Goal: Task Accomplishment & Management: Manage account settings

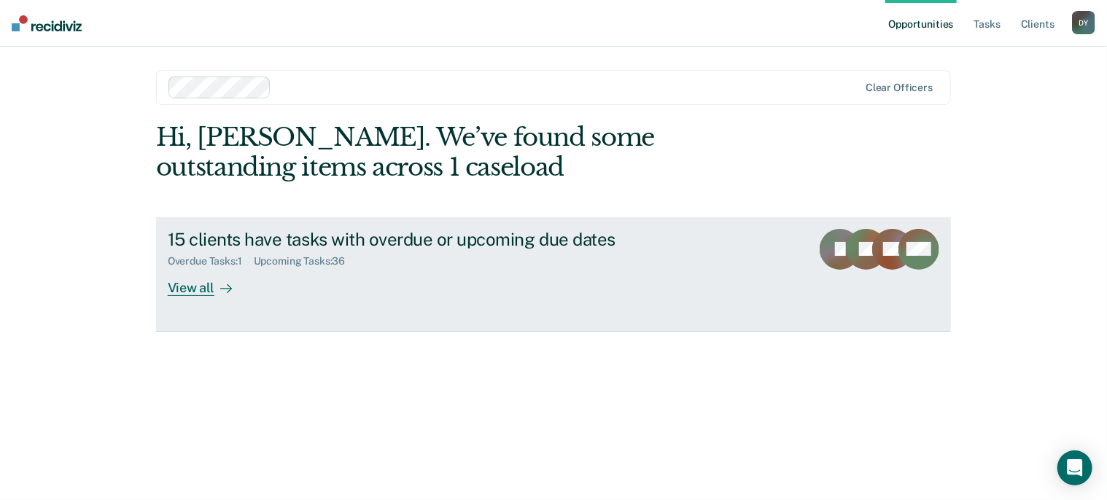
click at [193, 288] on div "View all" at bounding box center [209, 282] width 82 height 28
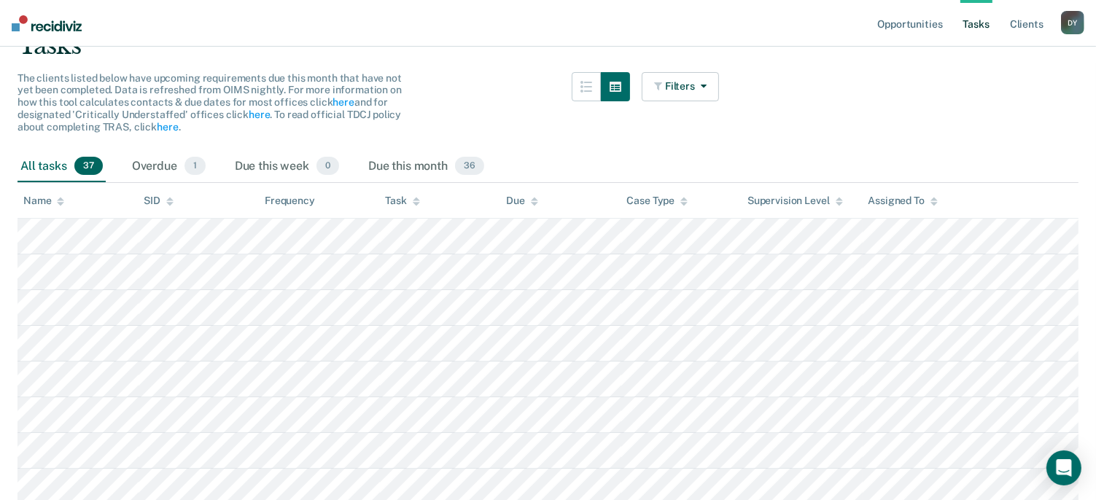
scroll to position [146, 0]
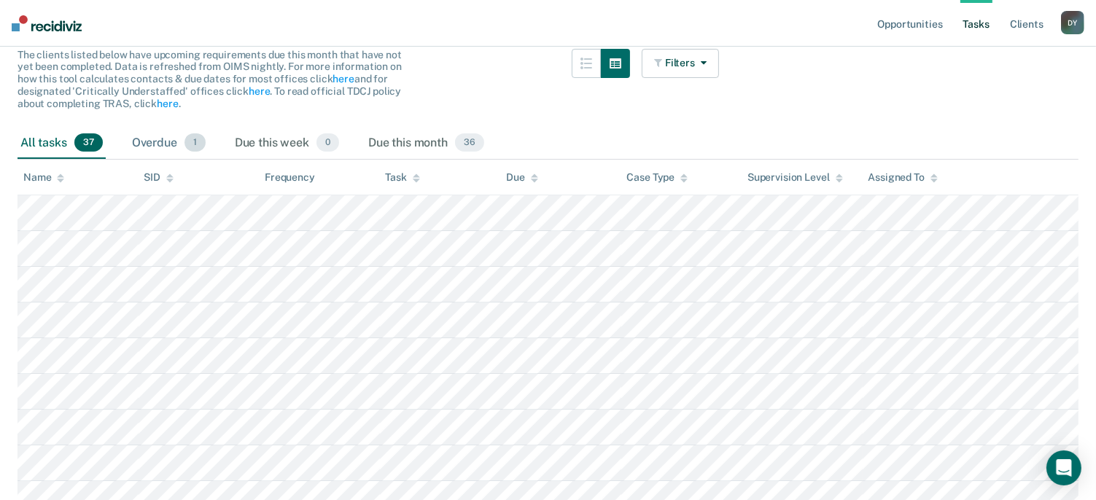
click at [154, 144] on div "Overdue 1" at bounding box center [168, 144] width 79 height 32
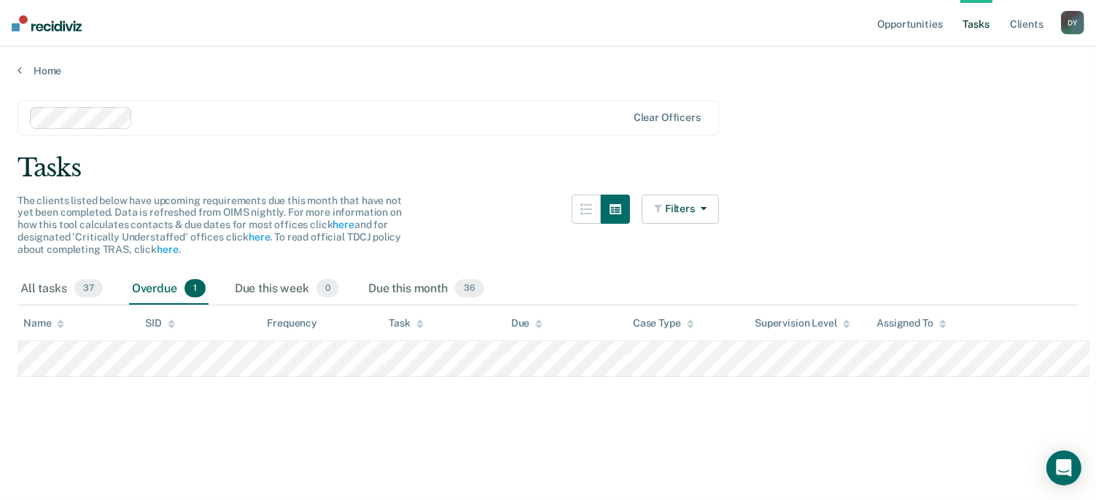
scroll to position [0, 0]
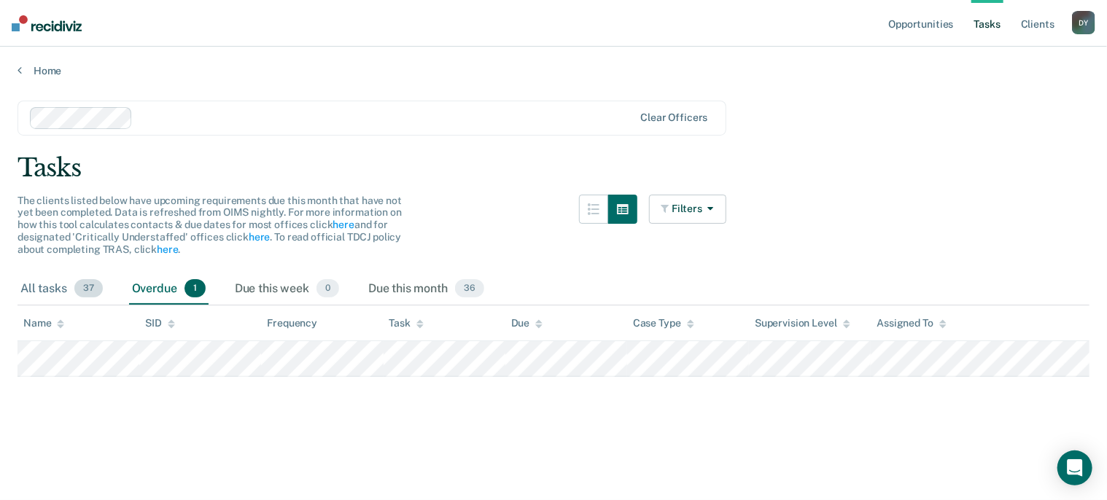
click at [79, 289] on span "37" at bounding box center [88, 288] width 28 height 19
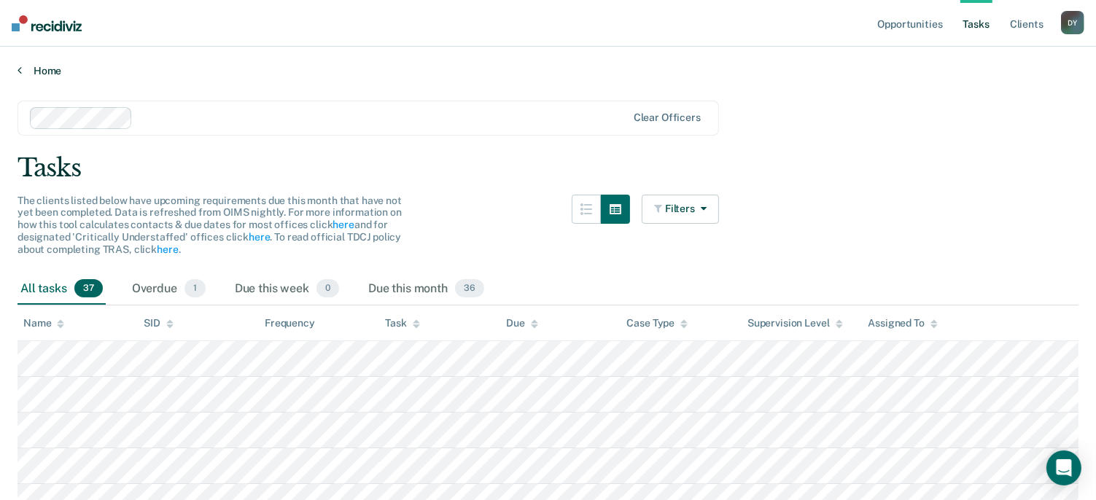
click at [44, 68] on link "Home" at bounding box center [548, 70] width 1061 height 13
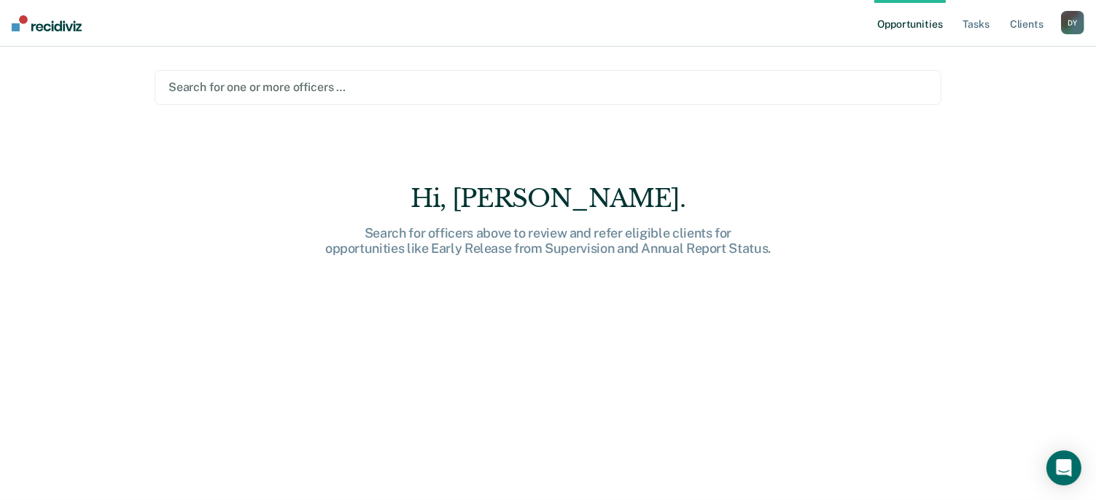
click at [254, 84] on div at bounding box center [547, 87] width 759 height 17
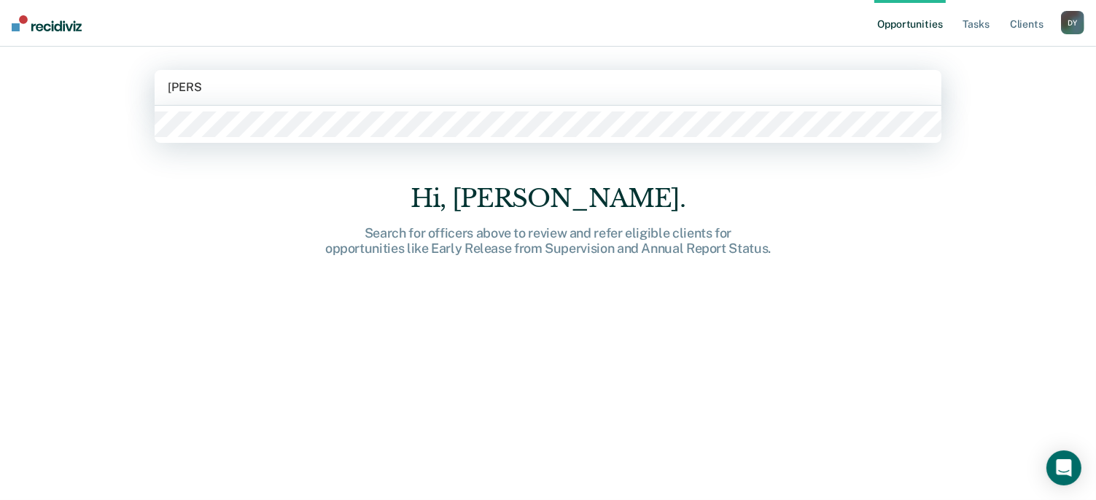
type input "[PERSON_NAME]"
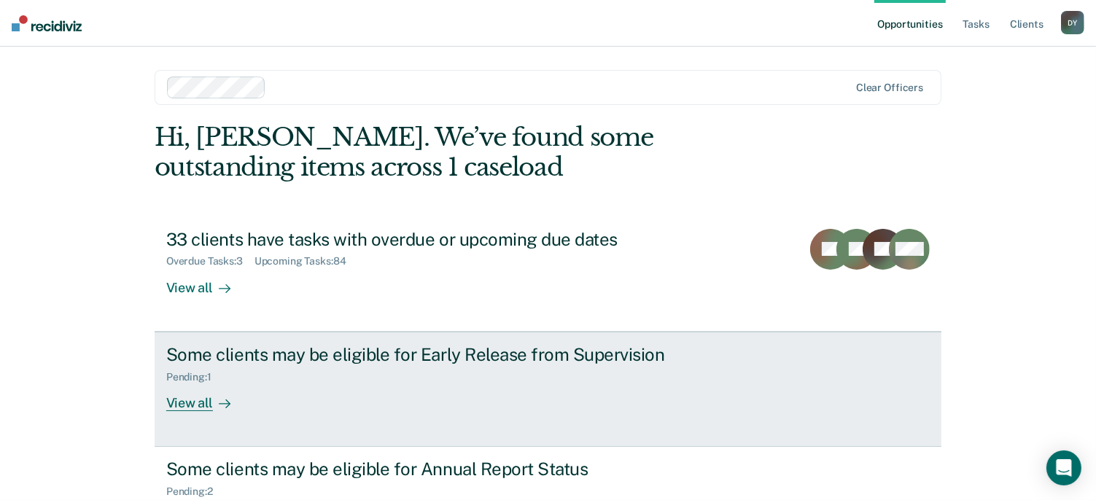
click at [193, 404] on div "View all" at bounding box center [207, 397] width 82 height 28
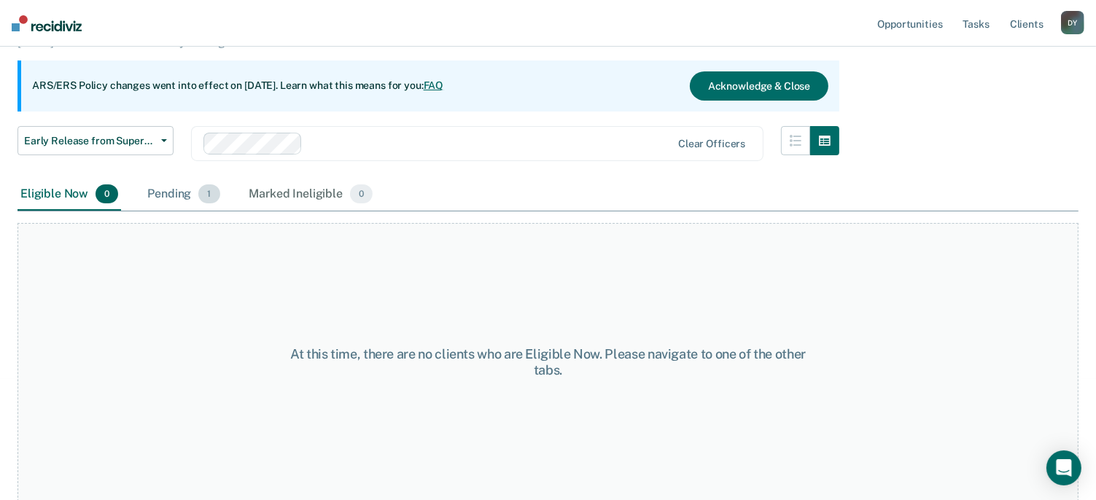
click at [187, 194] on div "Pending 1" at bounding box center [183, 195] width 78 height 32
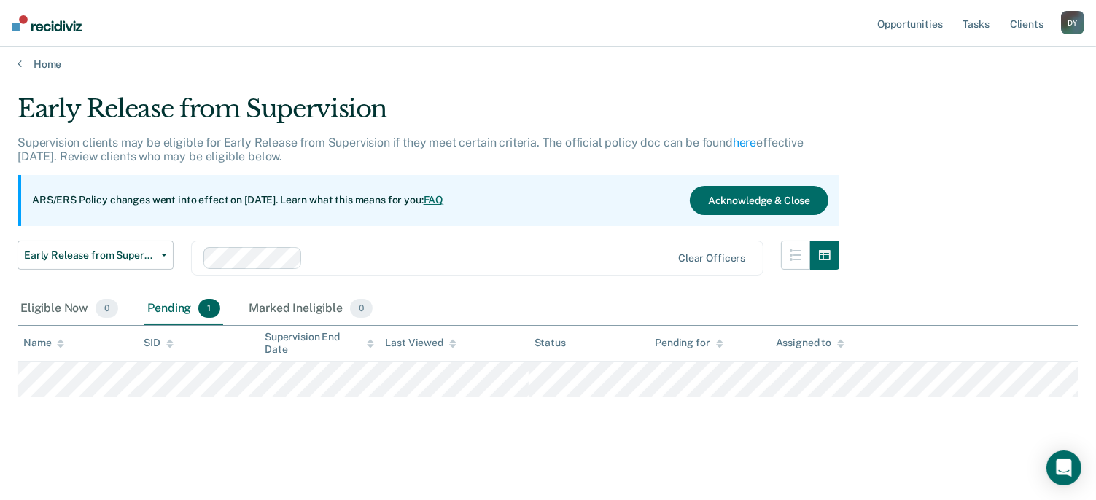
click at [1068, 18] on div "D Y" at bounding box center [1072, 22] width 23 height 23
click at [1003, 92] on link "Log Out" at bounding box center [1013, 96] width 117 height 12
